Goal: Transaction & Acquisition: Subscribe to service/newsletter

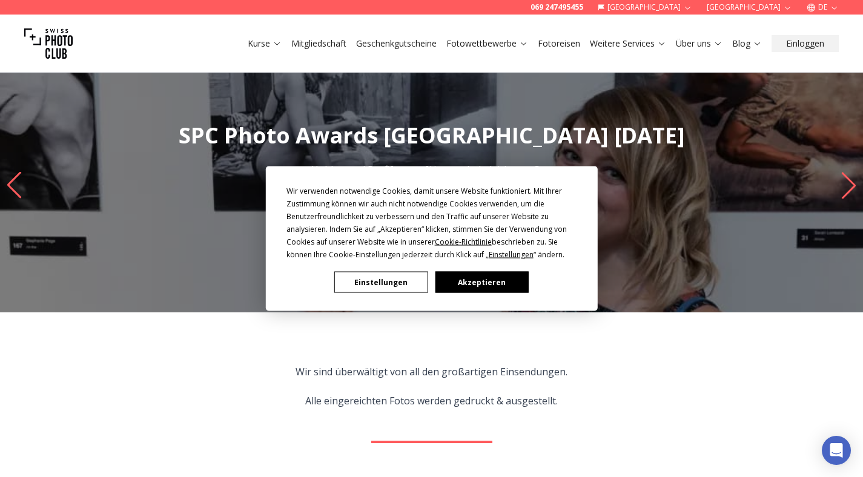
click at [447, 282] on button "Akzeptieren" at bounding box center [481, 282] width 93 height 21
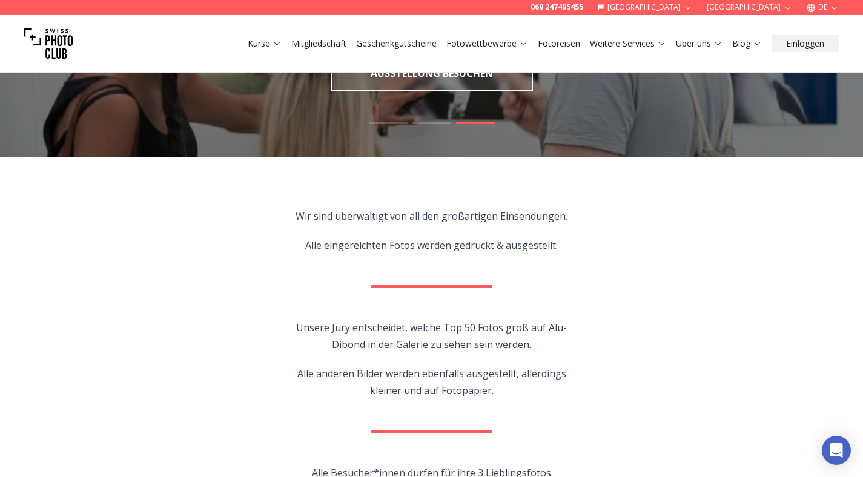
scroll to position [155, 0]
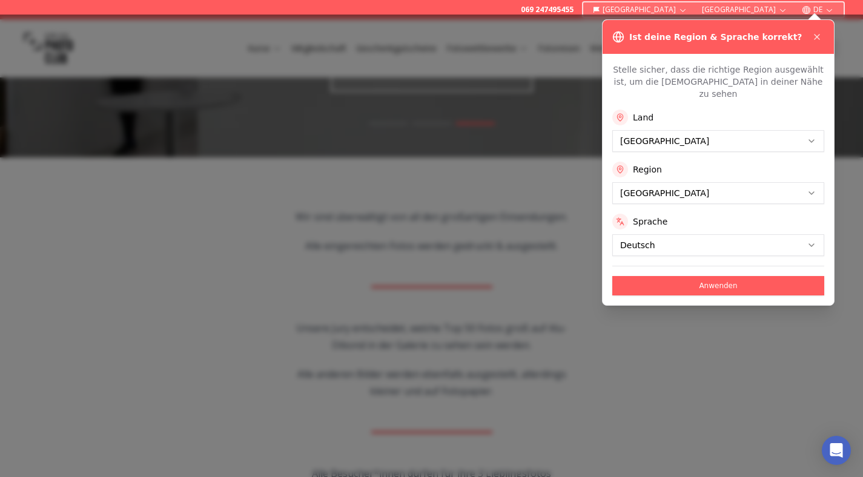
click at [366, 308] on div at bounding box center [431, 246] width 863 height 463
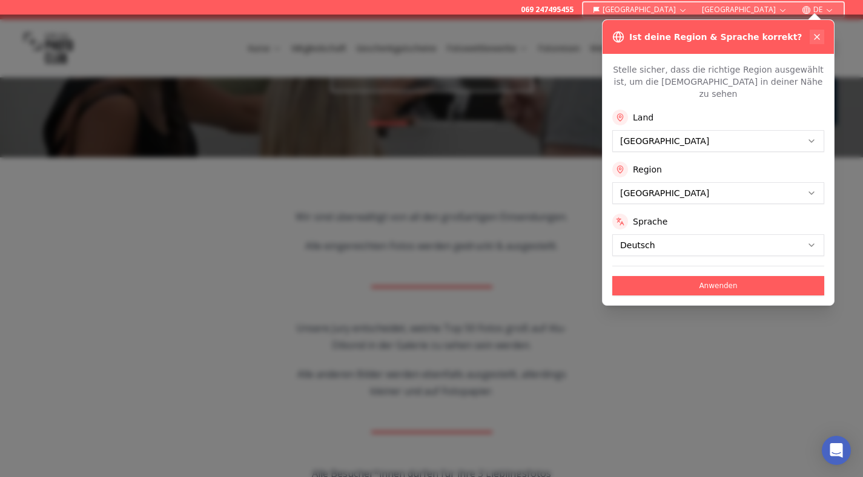
click at [811, 38] on button at bounding box center [817, 37] width 15 height 15
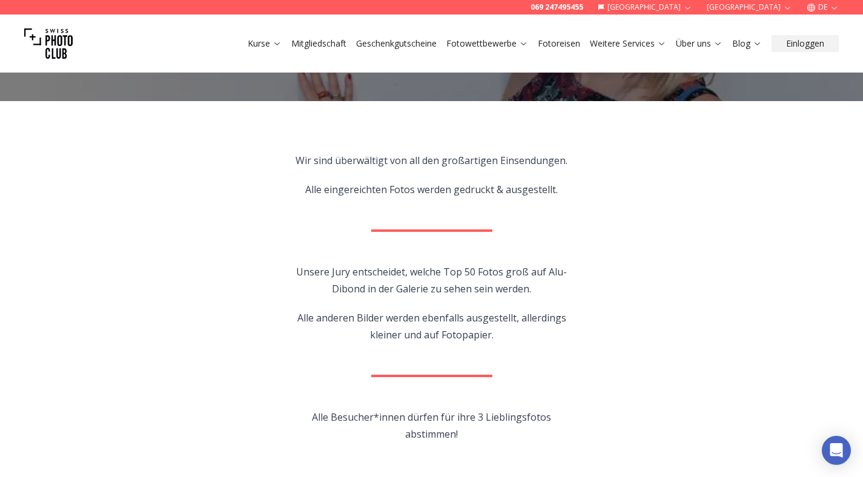
scroll to position [0, 0]
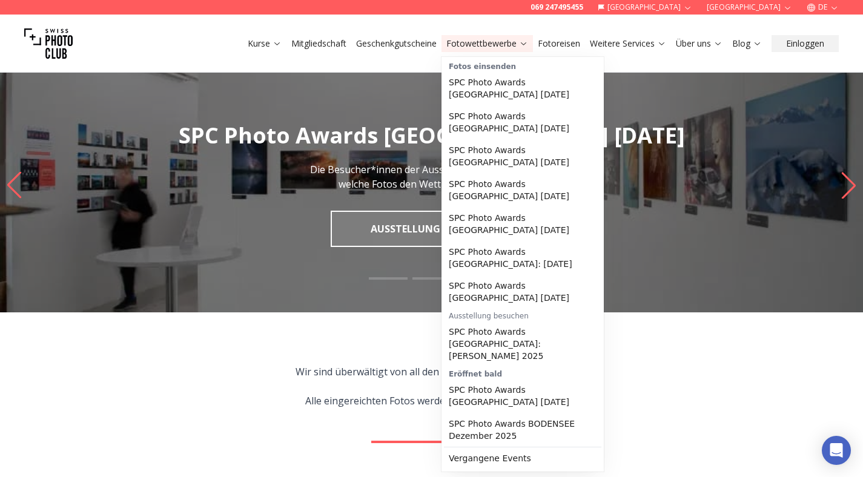
click at [477, 45] on link "Fotowettbewerbe" at bounding box center [487, 44] width 82 height 12
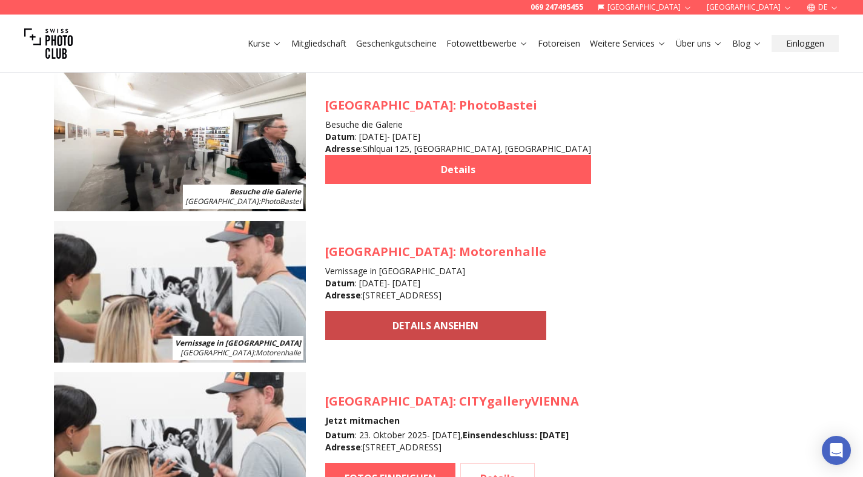
scroll to position [1127, 0]
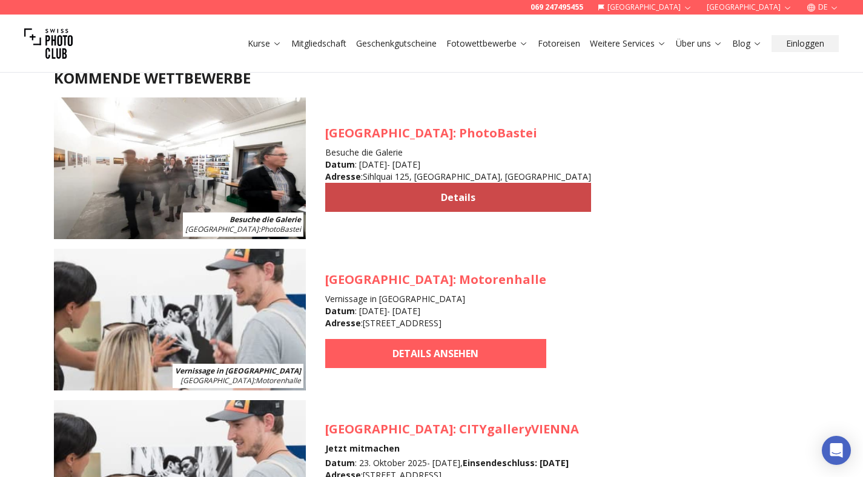
click at [437, 190] on link "Details" at bounding box center [458, 197] width 266 height 29
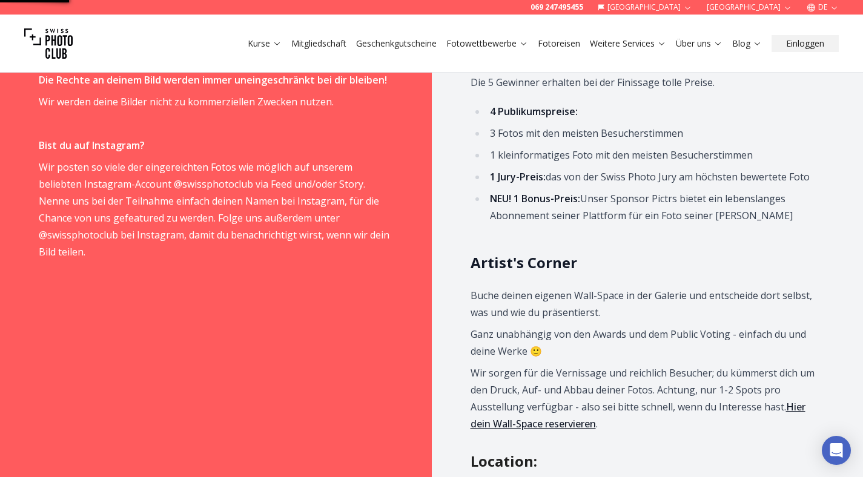
scroll to position [1126, 0]
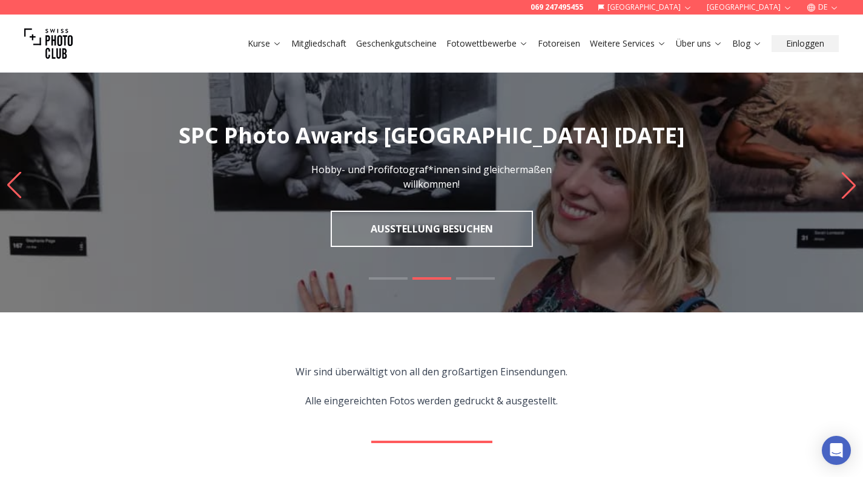
click at [471, 277] on span at bounding box center [475, 278] width 39 height 2
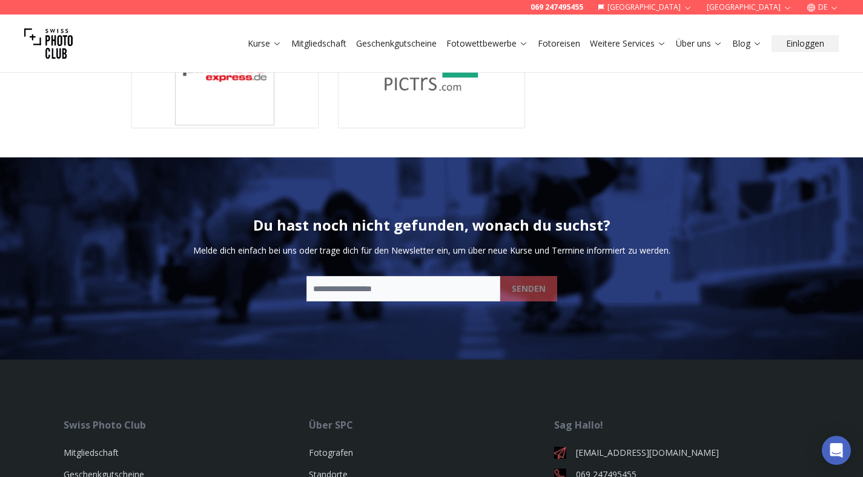
scroll to position [3248, 0]
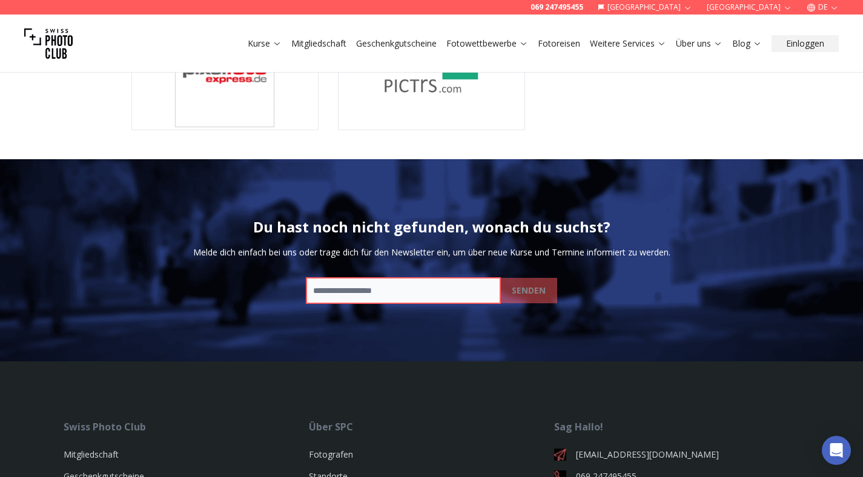
click at [428, 292] on input "email" at bounding box center [404, 290] width 194 height 25
type input "**********"
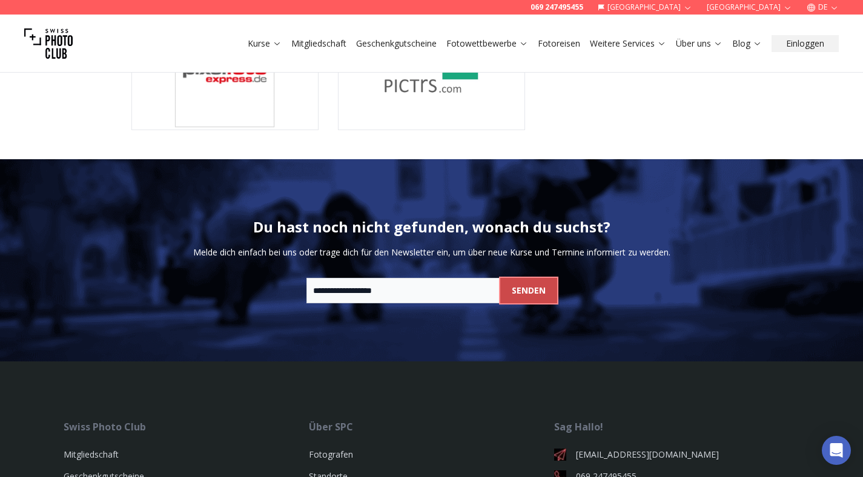
click at [527, 288] on b "SENDEN" at bounding box center [529, 291] width 34 height 12
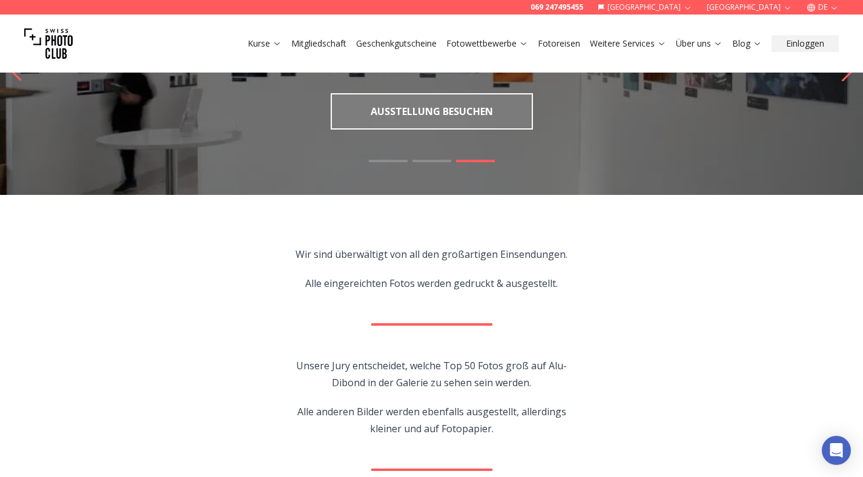
scroll to position [0, 0]
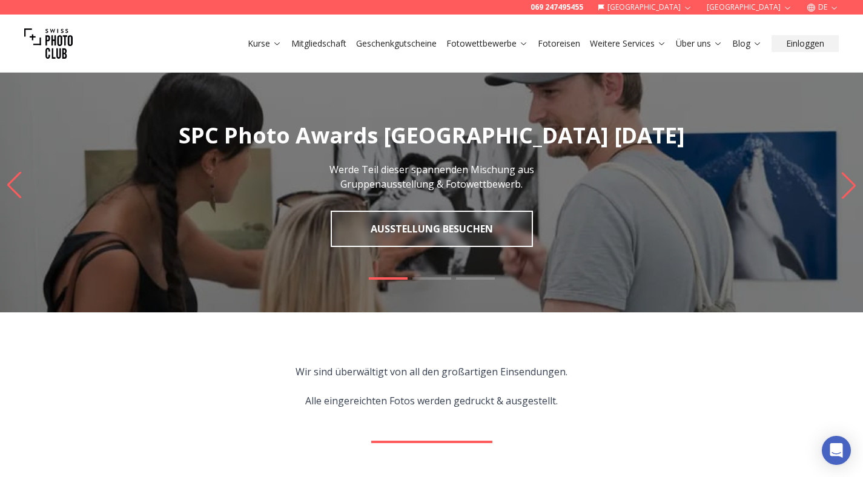
click at [428, 230] on link "Ausstellung besuchen" at bounding box center [432, 229] width 202 height 36
